Goal: Use online tool/utility: Utilize a website feature to perform a specific function

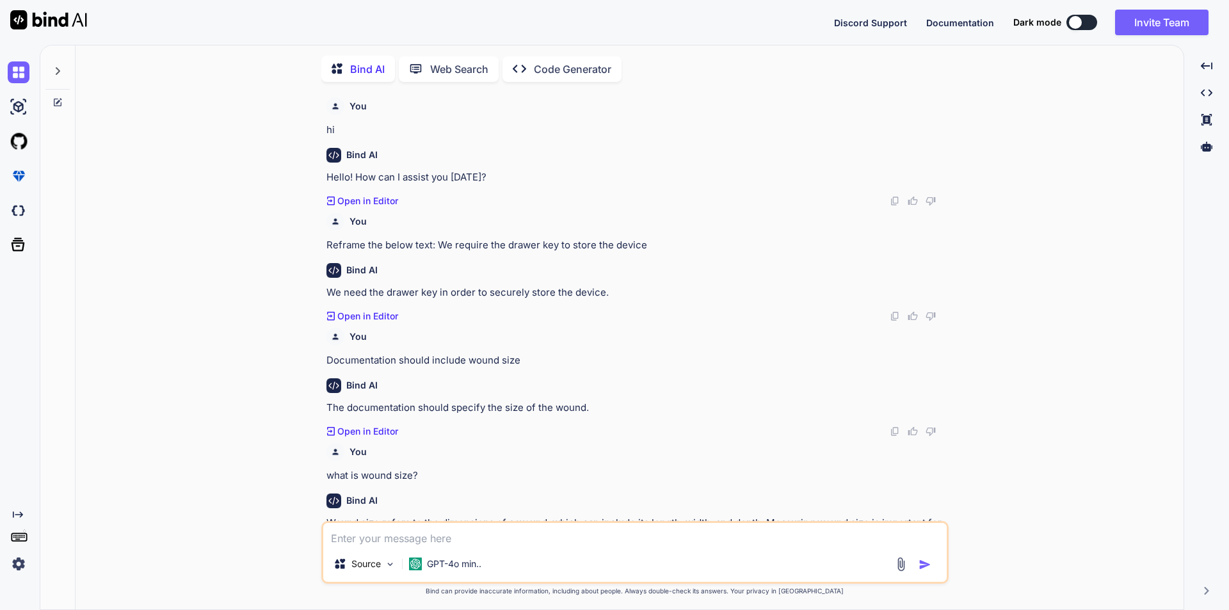
click at [465, 538] on textarea at bounding box center [634, 534] width 623 height 23
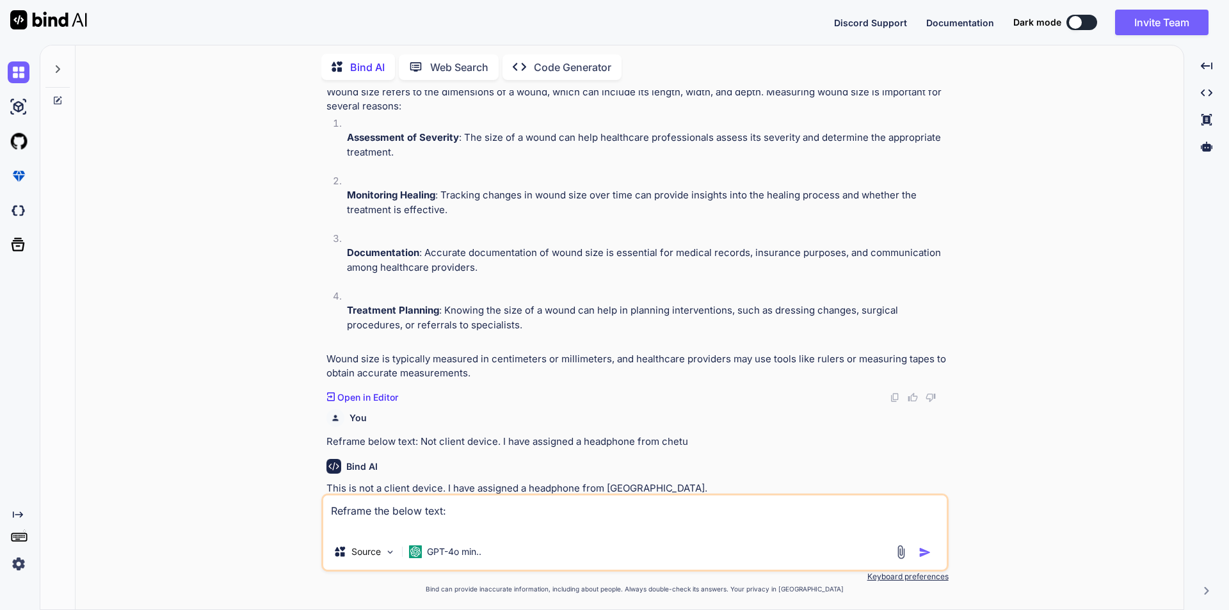
scroll to position [449, 0]
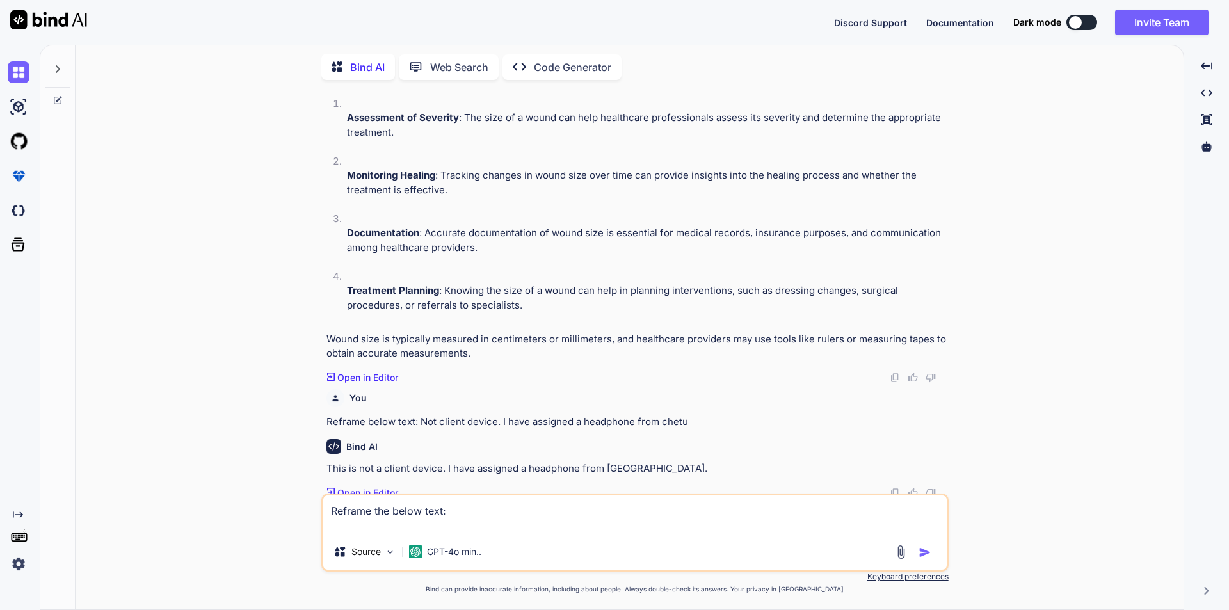
paste textarea "Hi Garv, Please find the requirement document of AI work. We have to provide es…"
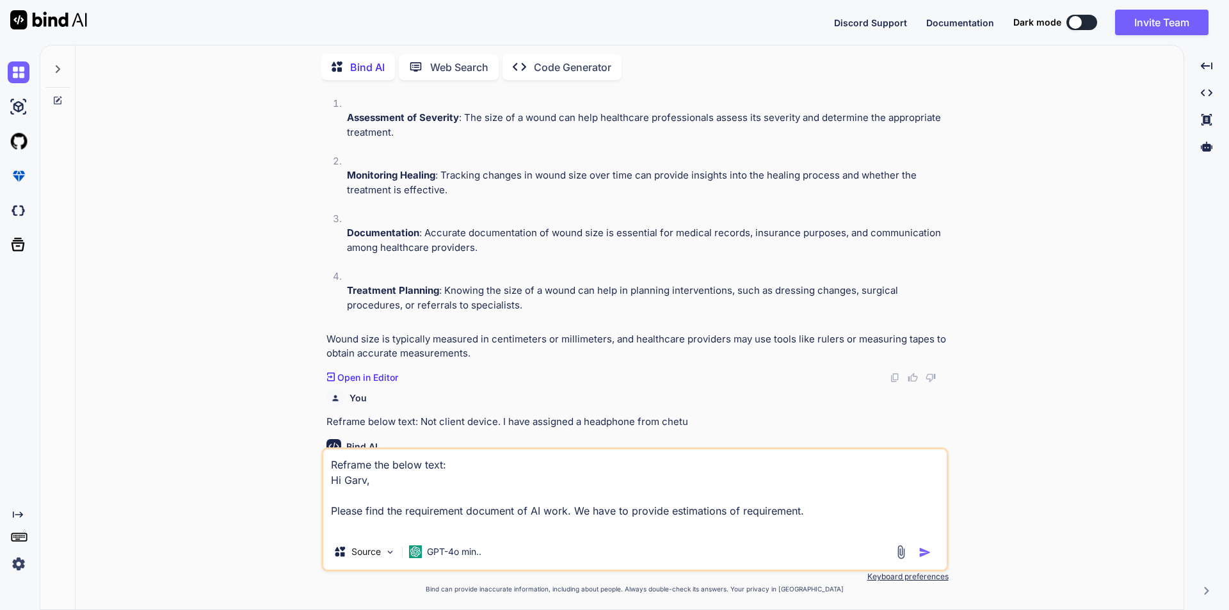
type textarea "Reframe the below text: Hi Garv, Please find the requirement document of AI wor…"
click at [921, 549] on img "button" at bounding box center [924, 552] width 13 height 13
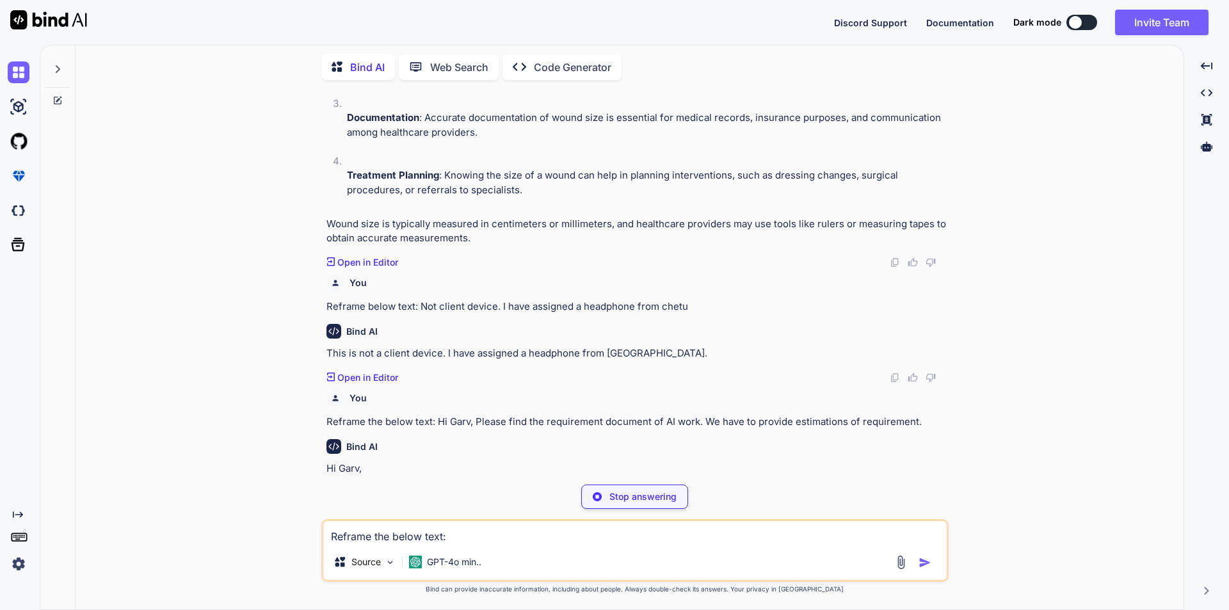
scroll to position [563, 0]
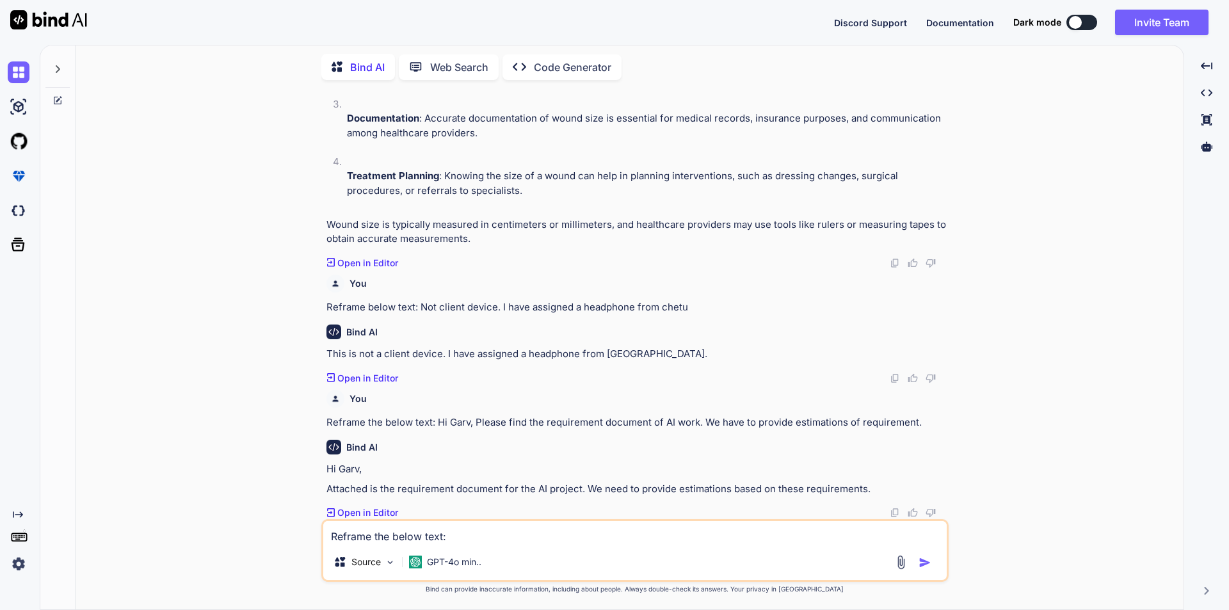
click at [435, 536] on textarea "Reframe the below text: Hi Garv, Please find the requirement document of AI wor…" at bounding box center [634, 532] width 623 height 23
paste textarea "He is in 206, i will connect with him by zoom or teams"
click at [431, 537] on textarea "Reframe below text:He is in 206, i will connect with him by zoom or teams" at bounding box center [634, 532] width 623 height 23
type textarea "Reframe below text: He is in 206, i will connect with him by zoom or teams"
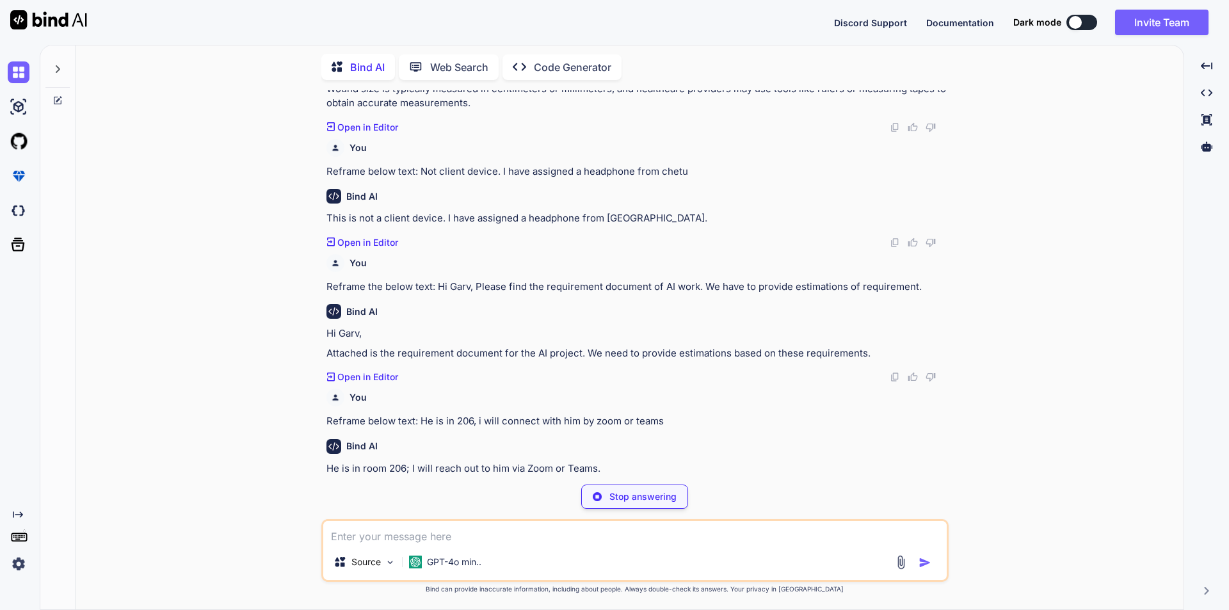
scroll to position [678, 0]
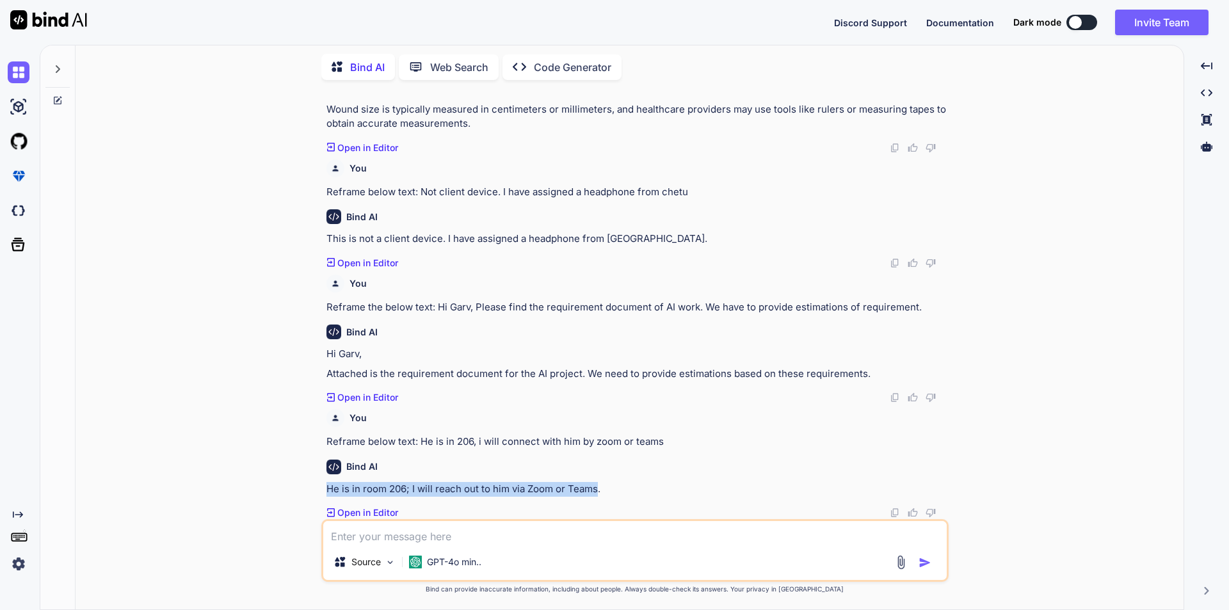
drag, startPoint x: 330, startPoint y: 488, endPoint x: 598, endPoint y: 491, distance: 268.8
click at [598, 491] on p "He is in room 206; I will reach out to him via Zoom or Teams." at bounding box center [635, 489] width 619 height 15
copy p "He is in room 206; I will reach out to him via Zoom or Teams"
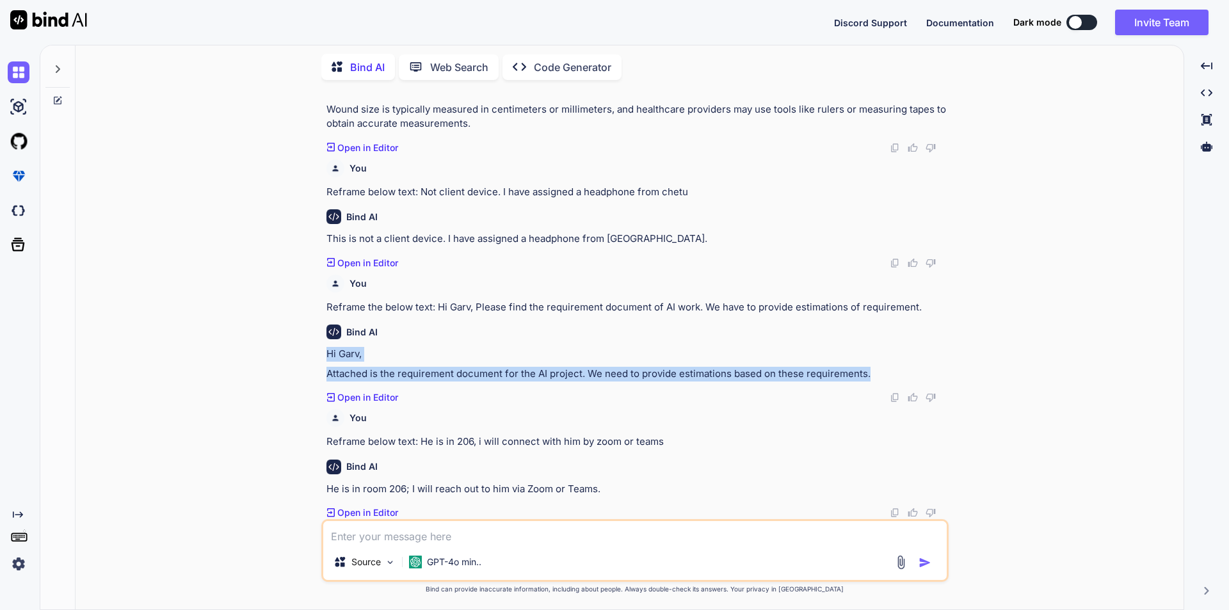
drag, startPoint x: 865, startPoint y: 371, endPoint x: 323, endPoint y: 356, distance: 541.6
click at [324, 356] on div "You hi Bind AI Hello! How can I assist you [DATE]? Created with Pixso. Open in …" at bounding box center [636, 304] width 625 height 429
copy div "Hi Garv, Attached is the requirement document for the AI project. We need to pr…"
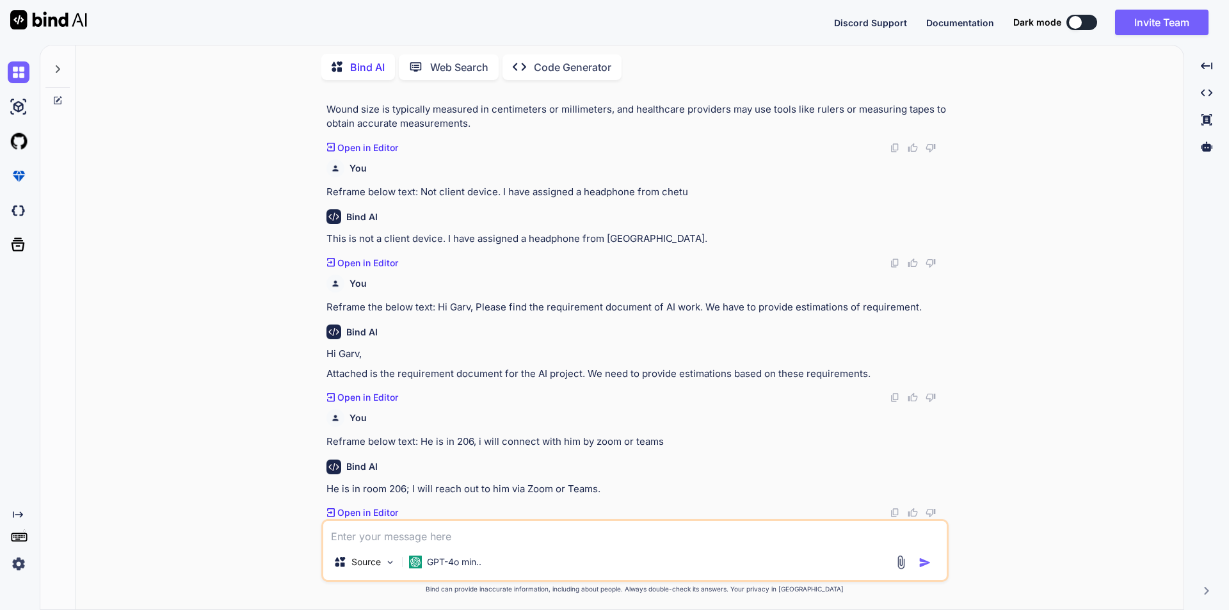
click at [410, 532] on textarea at bounding box center [634, 532] width 623 height 23
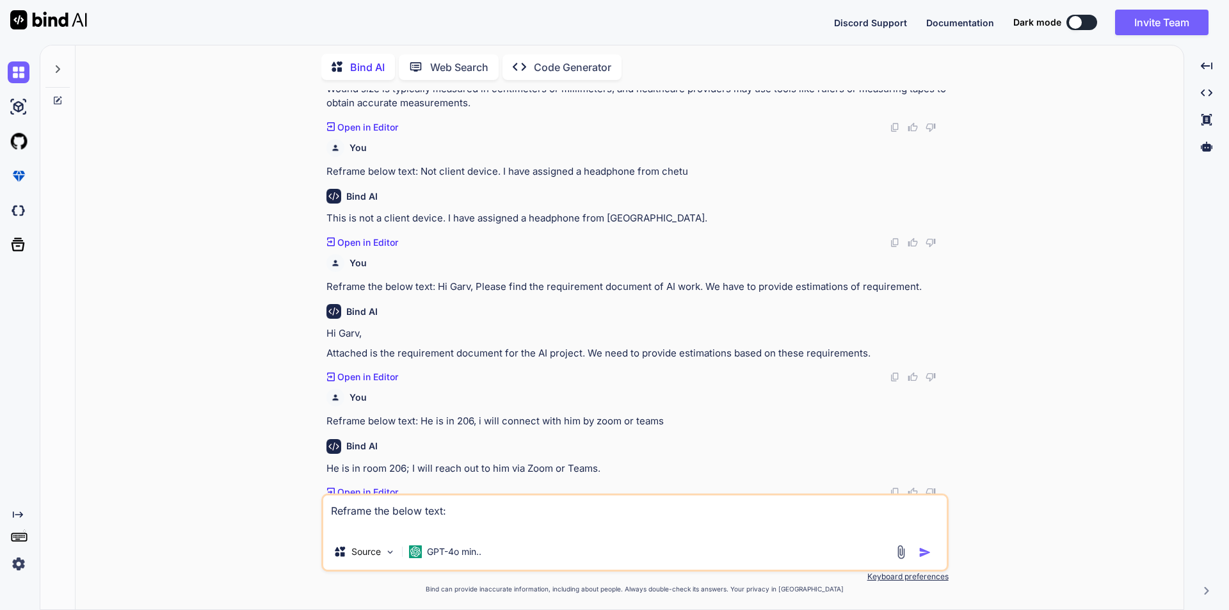
paste textarea "Not client device. I have assigned a headphone from chetu"
type textarea "Reframe the below text: Not client device. I have assigned a headphone from che…"
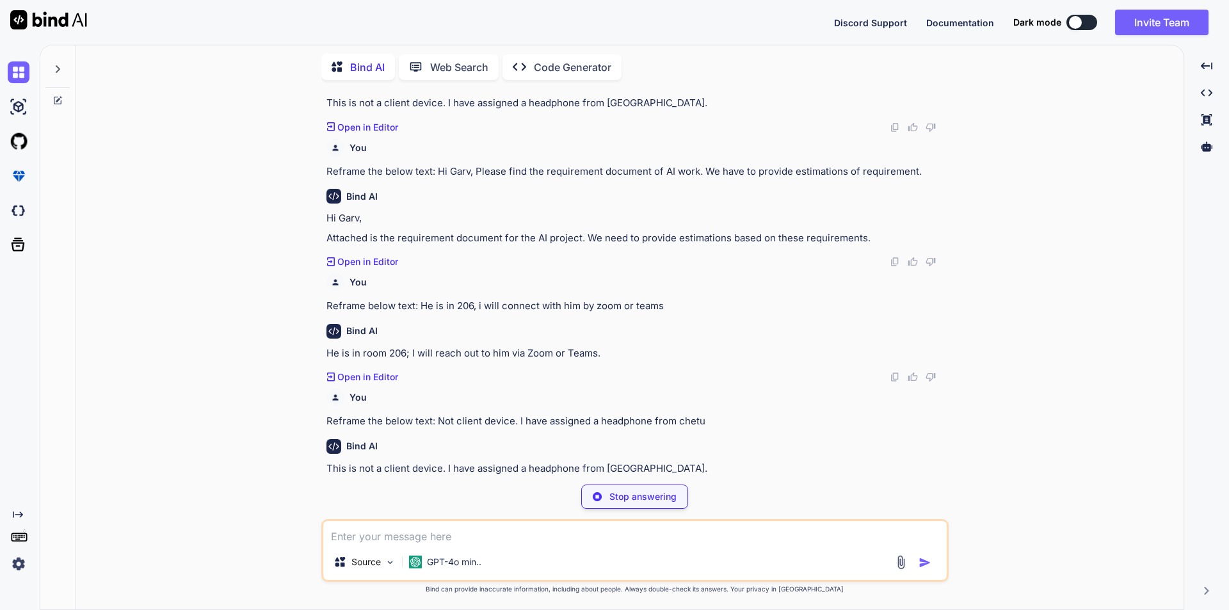
scroll to position [793, 0]
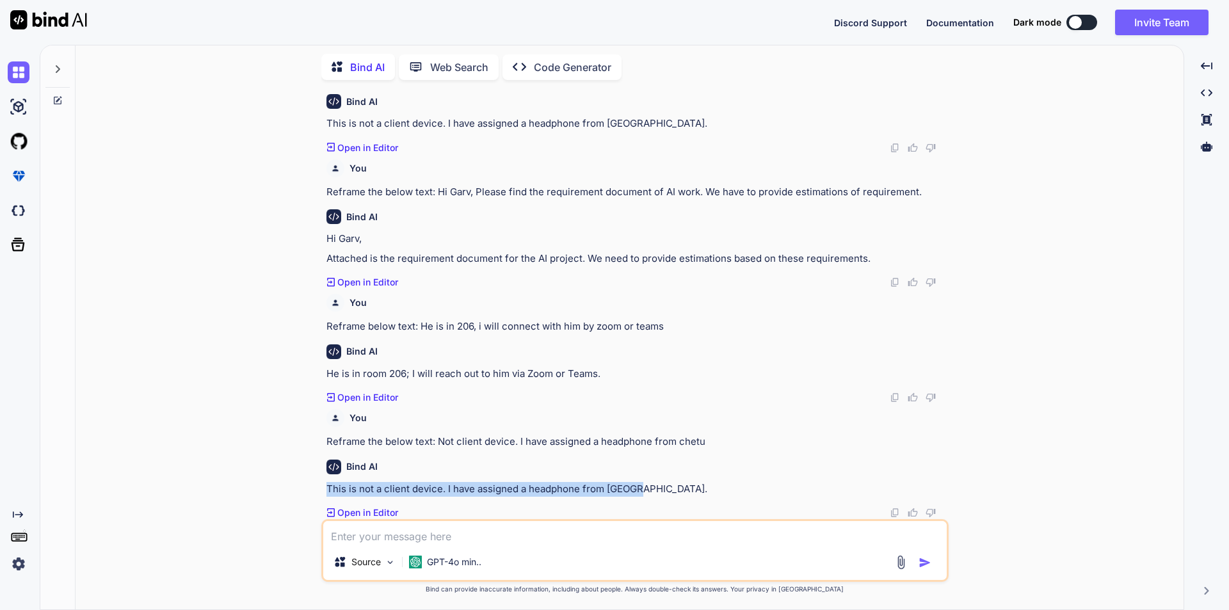
drag, startPoint x: 328, startPoint y: 486, endPoint x: 639, endPoint y: 481, distance: 310.4
click at [639, 482] on p "This is not a client device. I have assigned a headphone from [GEOGRAPHIC_DATA]." at bounding box center [635, 489] width 619 height 15
copy p "This is not a client device. I have assigned a headphone from [GEOGRAPHIC_DATA]."
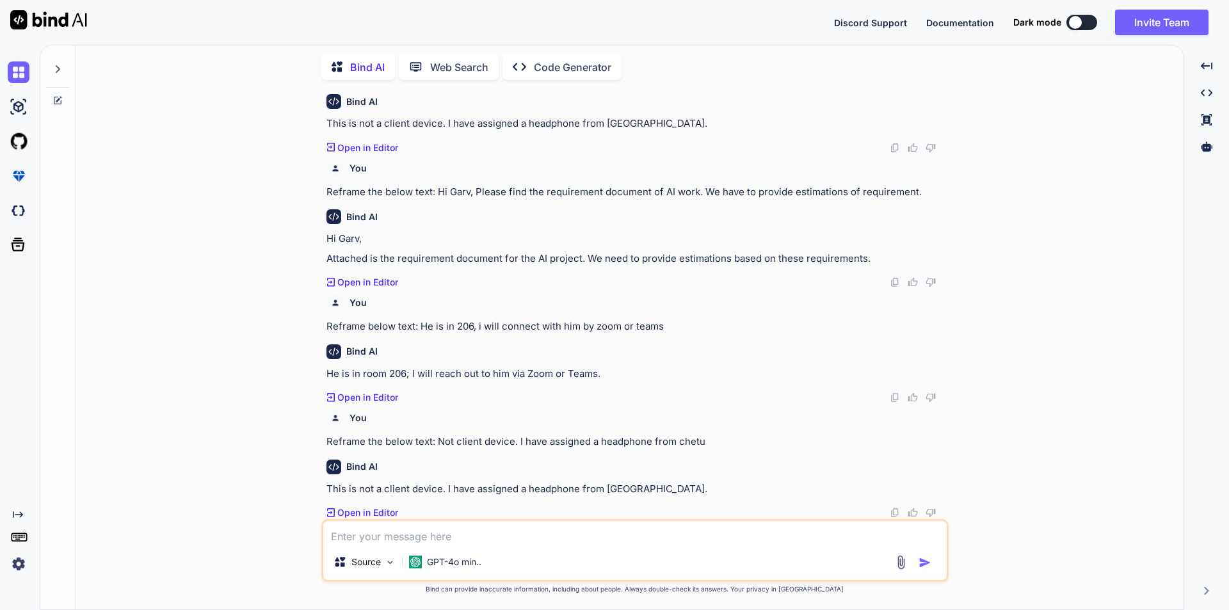
click at [458, 530] on textarea at bounding box center [634, 532] width 623 height 23
type textarea "How to create a meeting on teams"
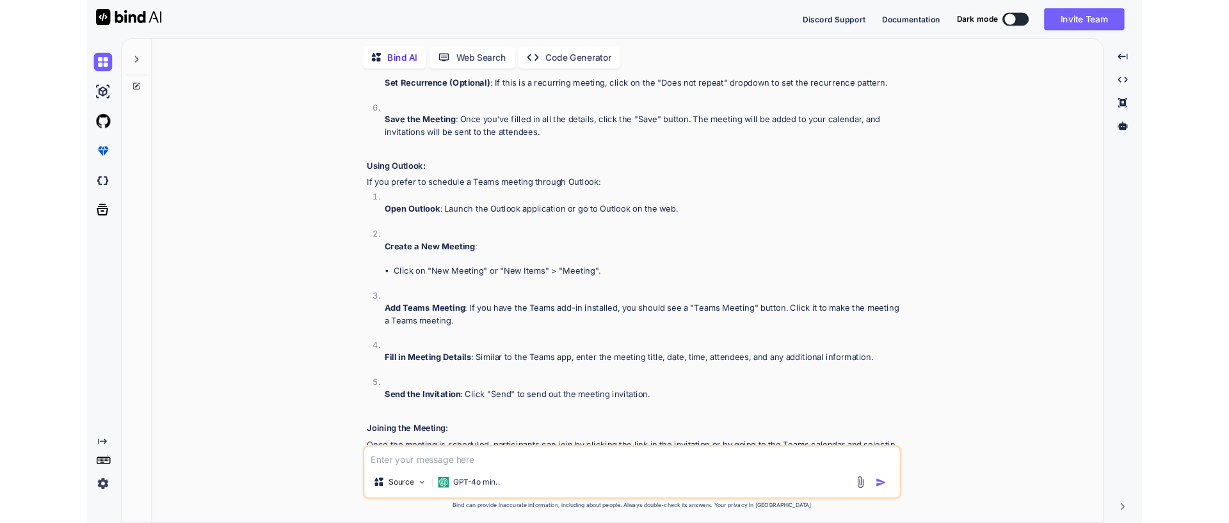
scroll to position [1726, 0]
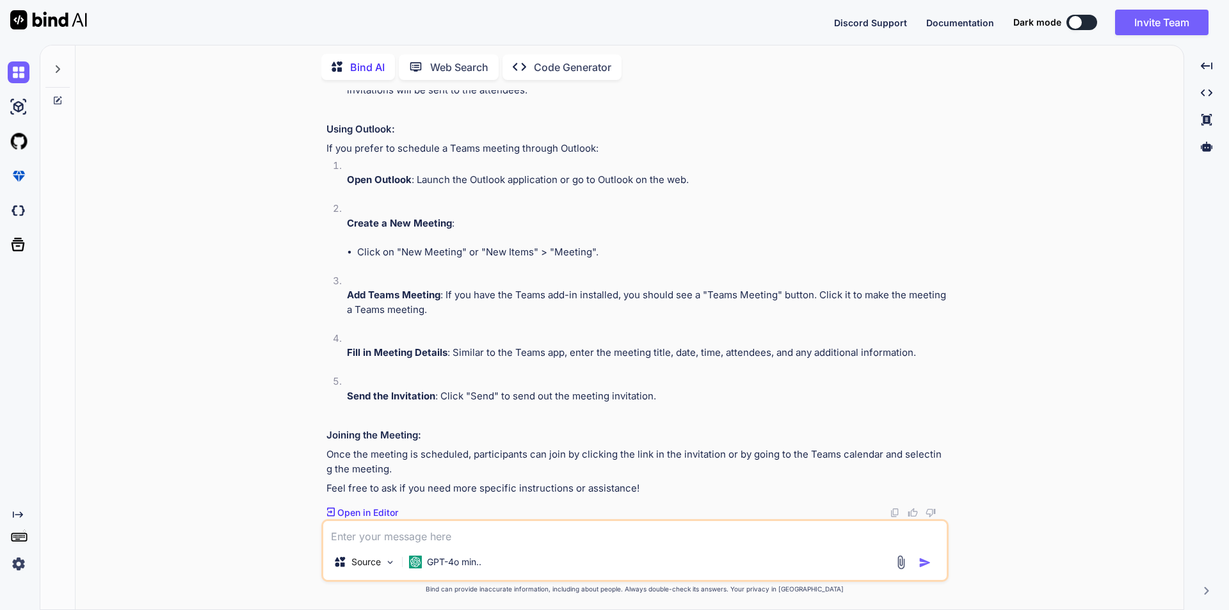
click at [1072, 544] on div "You hi Bind AI Hello! How can I assist you [DATE]? Created with Pixso. Open in …" at bounding box center [634, 349] width 1097 height 519
